Goal: Task Accomplishment & Management: Use online tool/utility

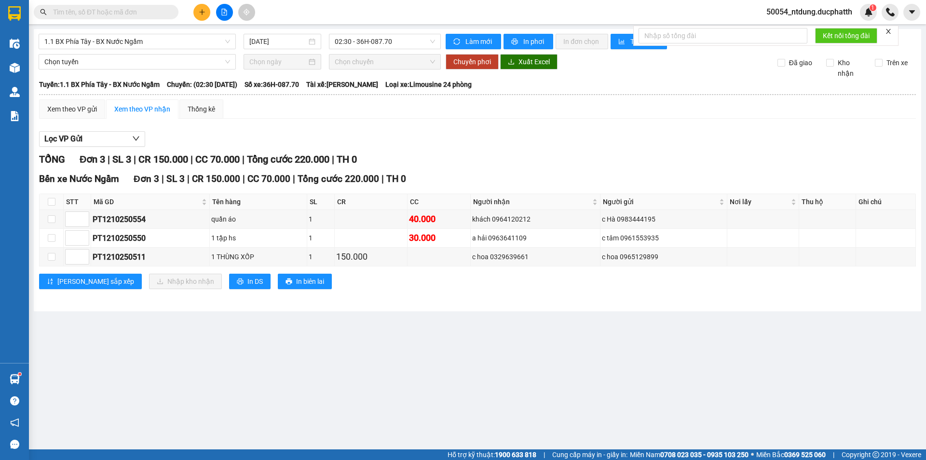
click at [227, 11] on icon "file-add" at bounding box center [224, 12] width 7 height 7
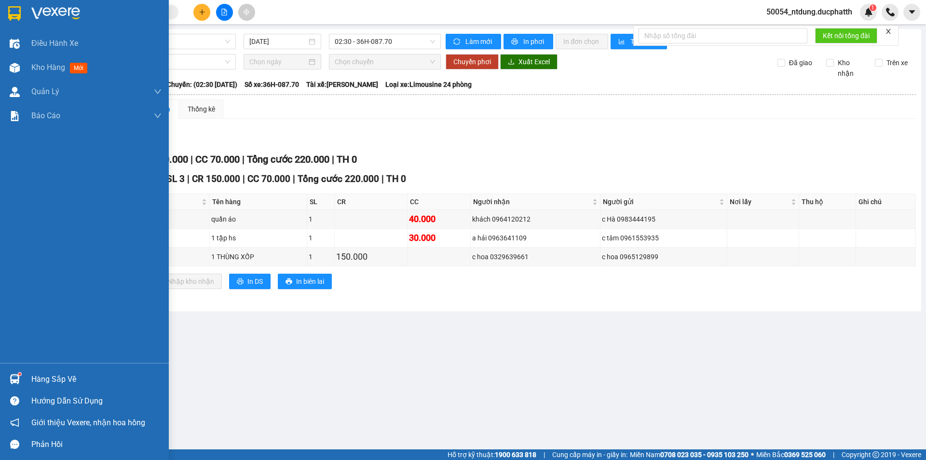
click at [27, 381] on div "Hàng sắp về" at bounding box center [84, 379] width 169 height 22
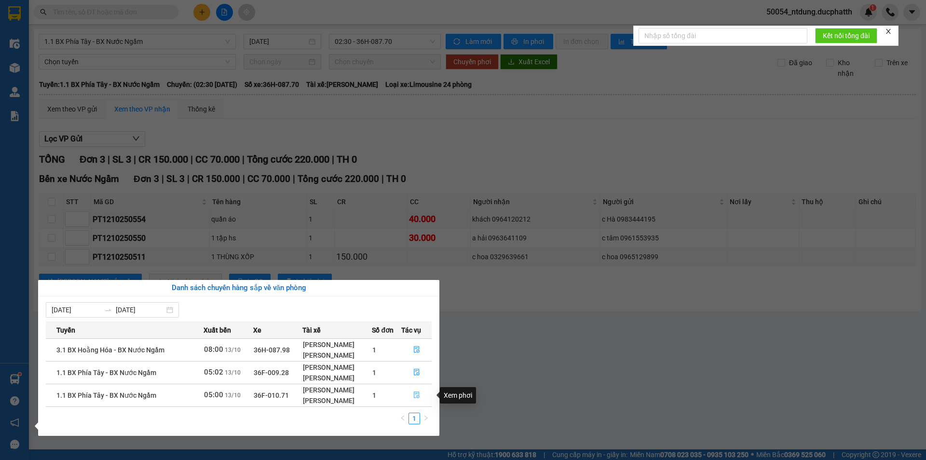
click at [418, 397] on icon "file-done" at bounding box center [417, 394] width 7 height 7
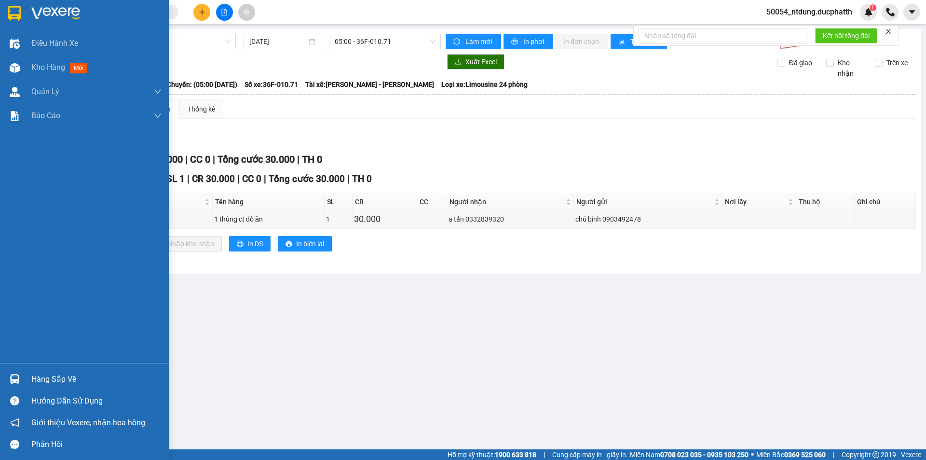
click at [11, 380] on img at bounding box center [15, 379] width 10 height 10
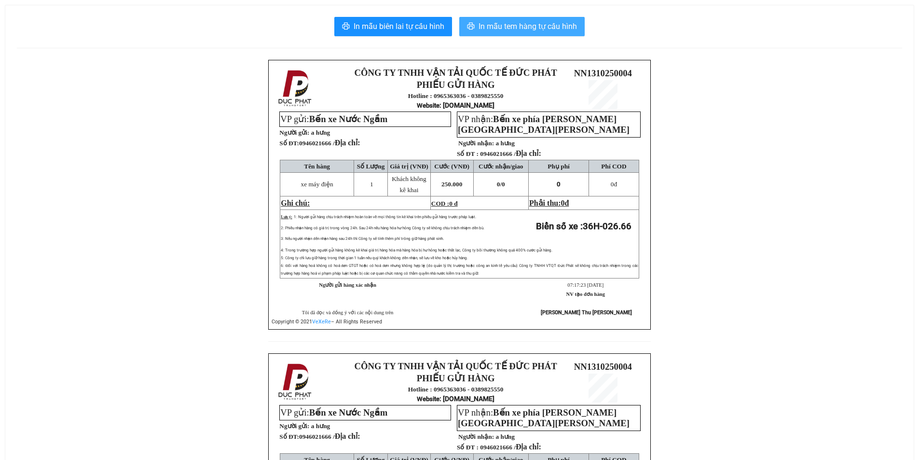
click at [506, 30] on span "In mẫu tem hàng tự cấu hình" at bounding box center [528, 26] width 98 height 12
